Goal: Task Accomplishment & Management: Complete application form

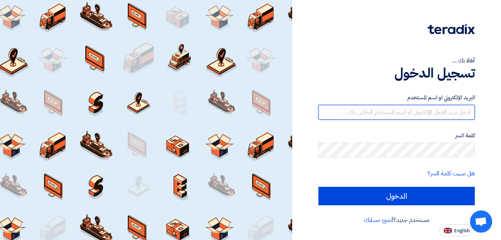
click at [426, 110] on input "text" at bounding box center [396, 112] width 156 height 15
type input "[DOMAIN_NAME][EMAIL_ADDRESS][DOMAIN_NAME]"
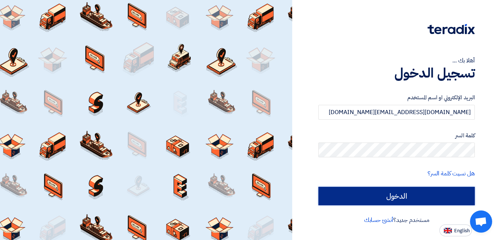
click at [398, 195] on input "الدخول" at bounding box center [396, 196] width 156 height 18
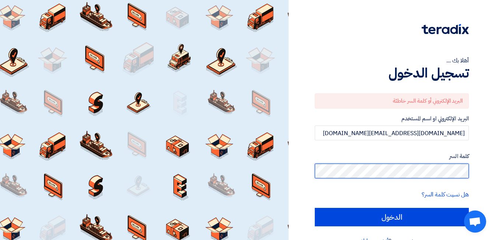
click at [491, 173] on div "أهلا بك ... تسجيل الدخول البريد الإلكتروني أو كلمة السر خاطئة البريد الإلكتروني…" at bounding box center [392, 128] width 207 height 257
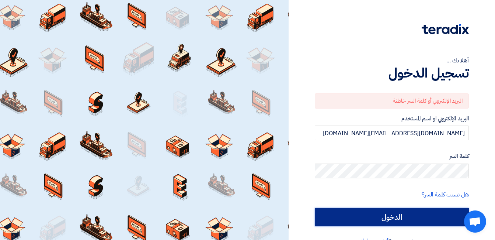
click at [419, 219] on input "الدخول" at bounding box center [392, 217] width 154 height 18
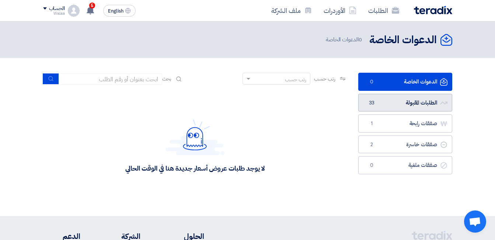
click at [410, 96] on link "الطلبات المقبولة الطلبات المقبولة 33" at bounding box center [406, 103] width 94 height 18
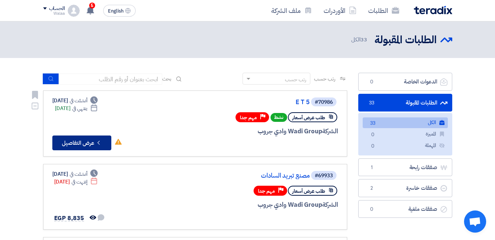
click at [75, 144] on button "Check details عرض التفاصيل" at bounding box center [81, 142] width 59 height 15
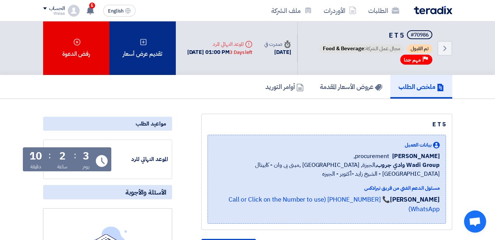
click at [144, 48] on div "تقديم عرض أسعار" at bounding box center [143, 47] width 66 height 53
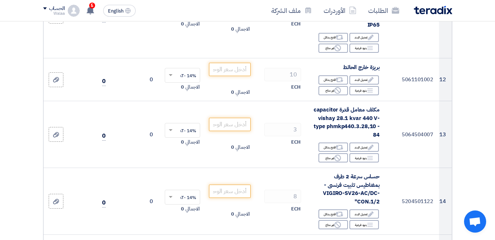
scroll to position [701, 0]
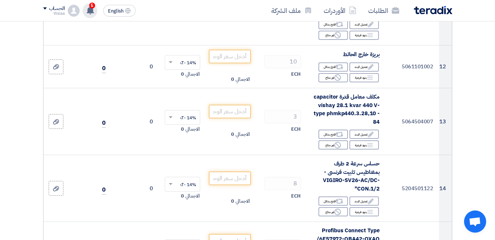
click at [91, 12] on use at bounding box center [90, 10] width 7 height 8
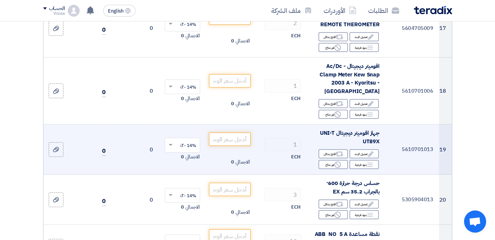
scroll to position [1143, 0]
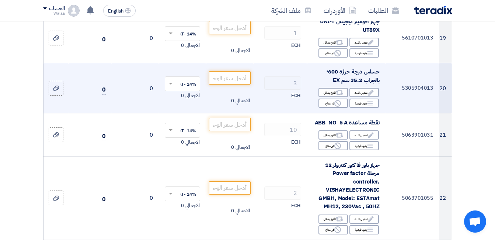
click at [425, 69] on td "5305904013" at bounding box center [412, 88] width 53 height 50
drag, startPoint x: 425, startPoint y: 69, endPoint x: 443, endPoint y: 69, distance: 17.3
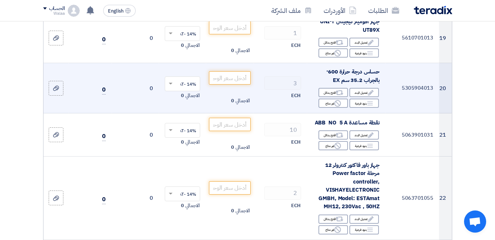
click at [443, 69] on td "20" at bounding box center [445, 88] width 13 height 50
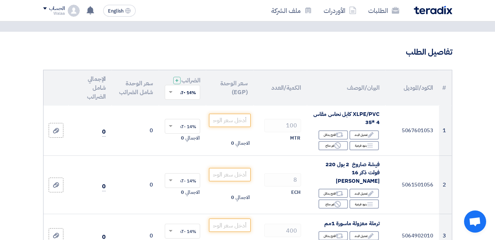
scroll to position [0, 0]
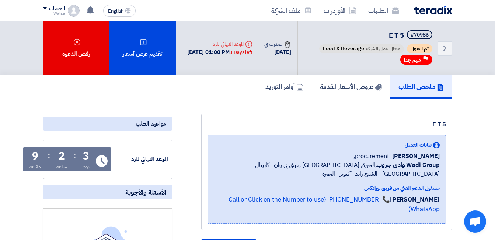
scroll to position [111, 0]
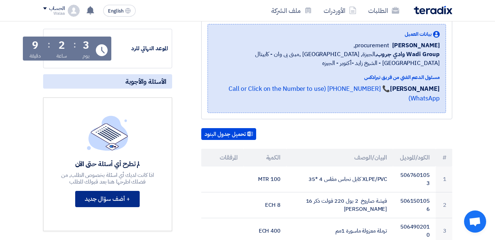
click at [110, 196] on button "+ أضف سؤال جديد" at bounding box center [107, 199] width 65 height 16
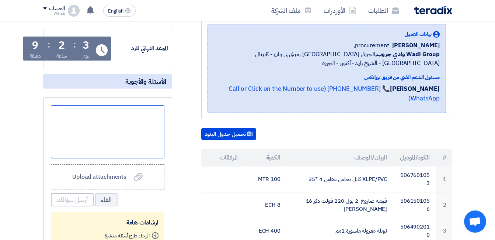
click at [150, 118] on div at bounding box center [108, 131] width 114 height 53
click at [100, 115] on div "مطلوب صورة للبنود رقم" at bounding box center [108, 131] width 114 height 53
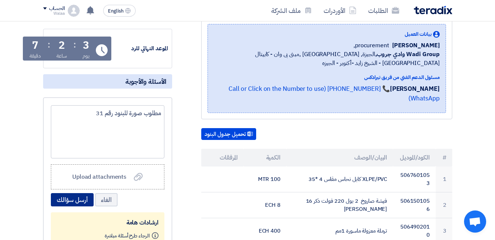
click at [73, 198] on button "أرسل سؤالك" at bounding box center [72, 199] width 43 height 13
